Goal: Find specific page/section: Find specific page/section

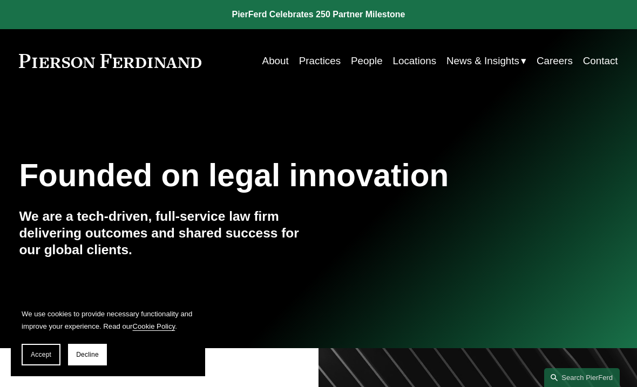
click at [407, 64] on link "Locations" at bounding box center [415, 61] width 44 height 20
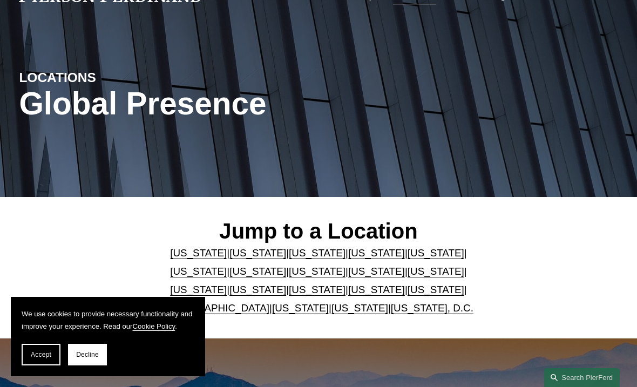
scroll to position [146, 0]
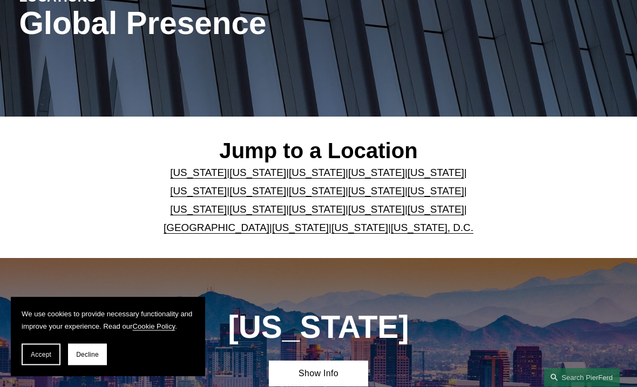
click at [407, 172] on link "[US_STATE]" at bounding box center [435, 172] width 57 height 11
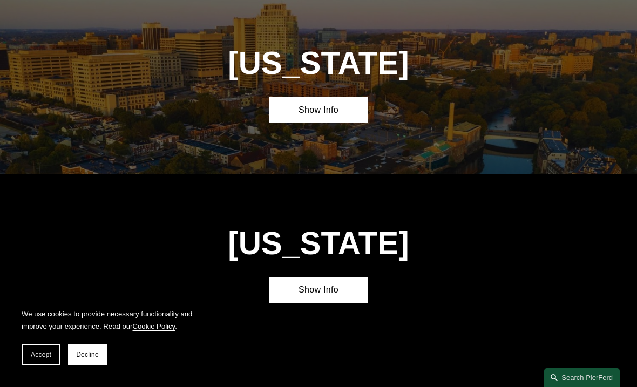
scroll to position [1153, 0]
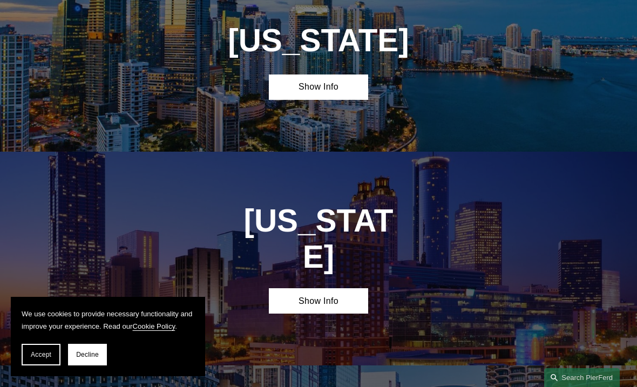
click at [295, 86] on link "Show Info" at bounding box center [319, 87] width 100 height 26
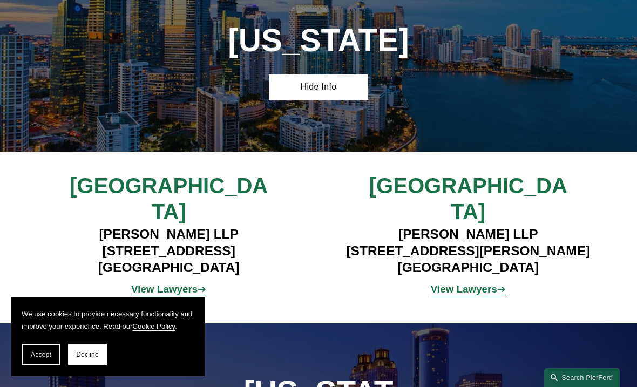
click at [161, 283] on strong "View Lawyers" at bounding box center [164, 288] width 66 height 11
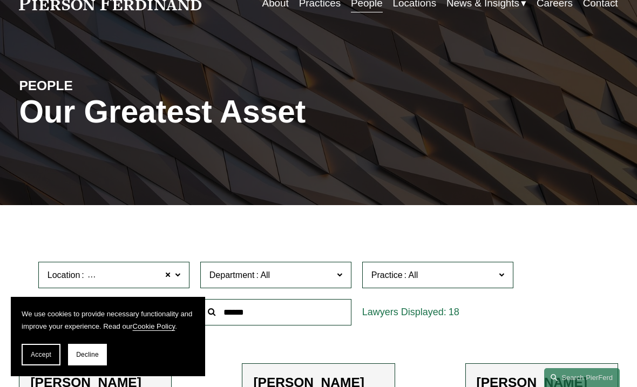
scroll to position [36, 0]
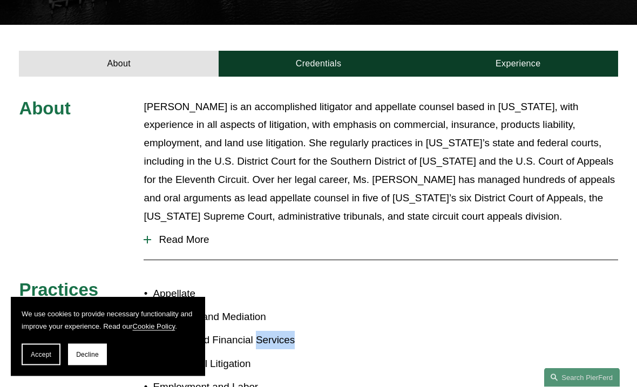
scroll to position [434, 0]
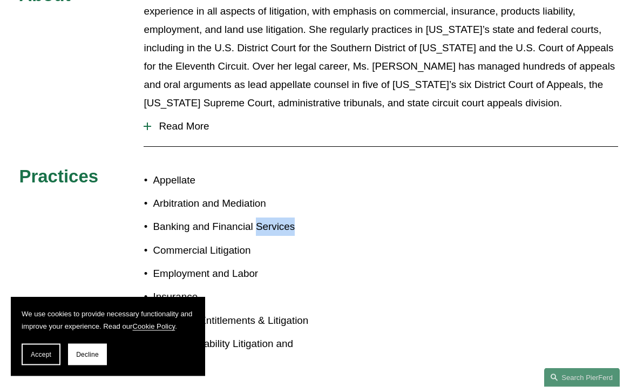
click at [156, 121] on span "Read More" at bounding box center [384, 127] width 466 height 12
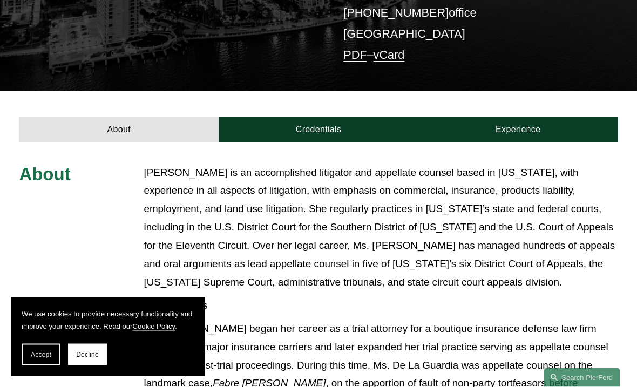
scroll to position [263, 0]
click at [560, 117] on link "Experience" at bounding box center [518, 130] width 200 height 26
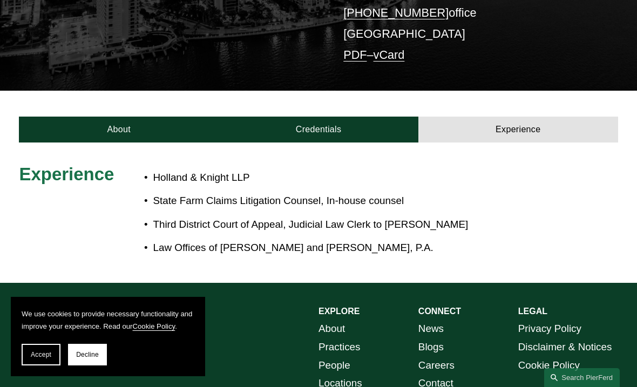
click at [365, 117] on link "Credentials" at bounding box center [318, 130] width 200 height 26
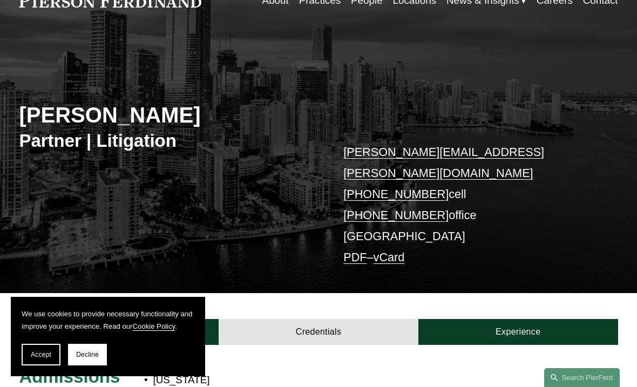
scroll to position [24, 0]
